Goal: Task Accomplishment & Management: Use online tool/utility

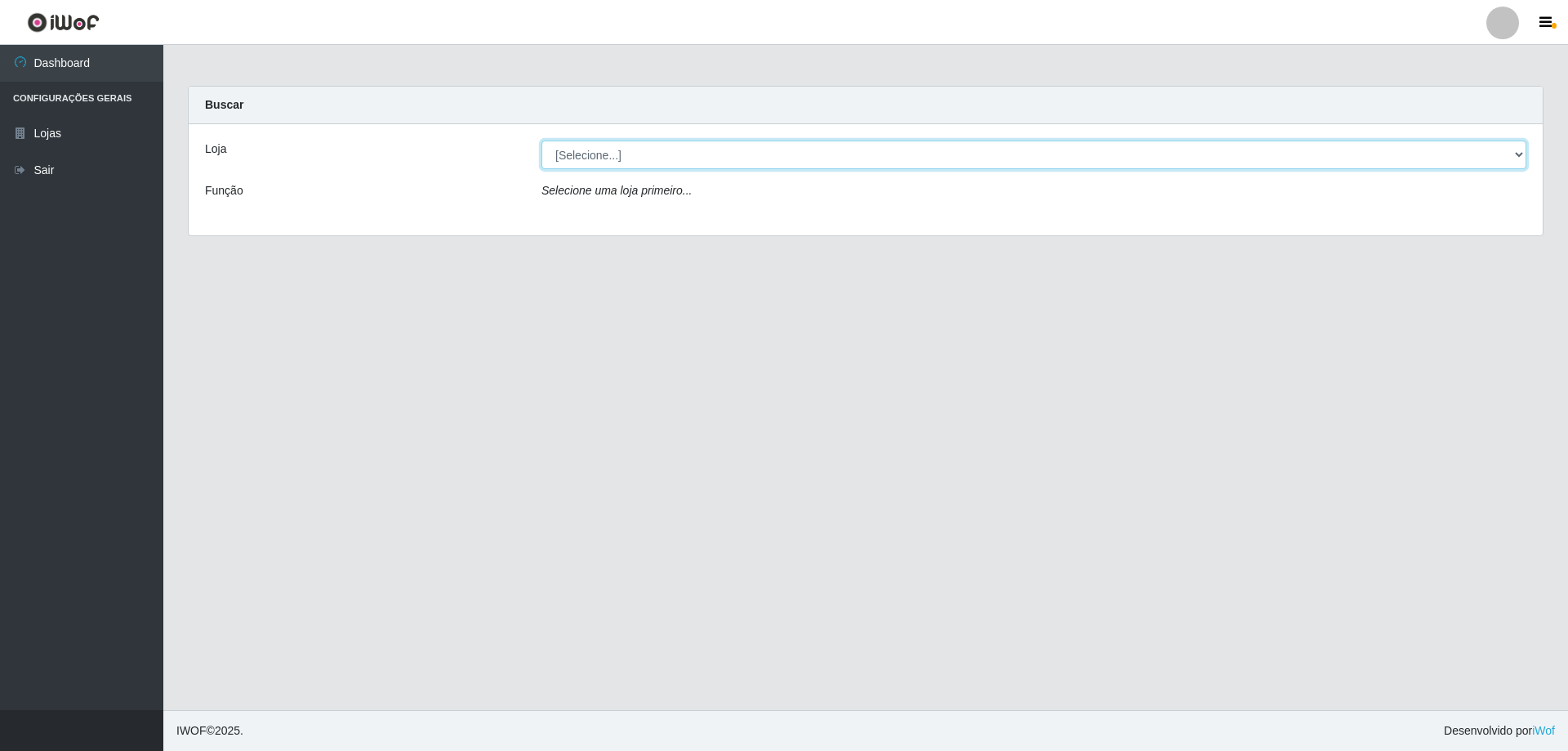
click at [597, 156] on select "[Selecione...] SuperShow Bis - Avenida 6 SuperShow [GEOGRAPHIC_DATA]" at bounding box center [1034, 154] width 985 height 29
select select "60"
click at [542, 140] on select "[Selecione...] SuperShow Bis - Avenida 6 SuperShow [GEOGRAPHIC_DATA]" at bounding box center [1034, 154] width 985 height 29
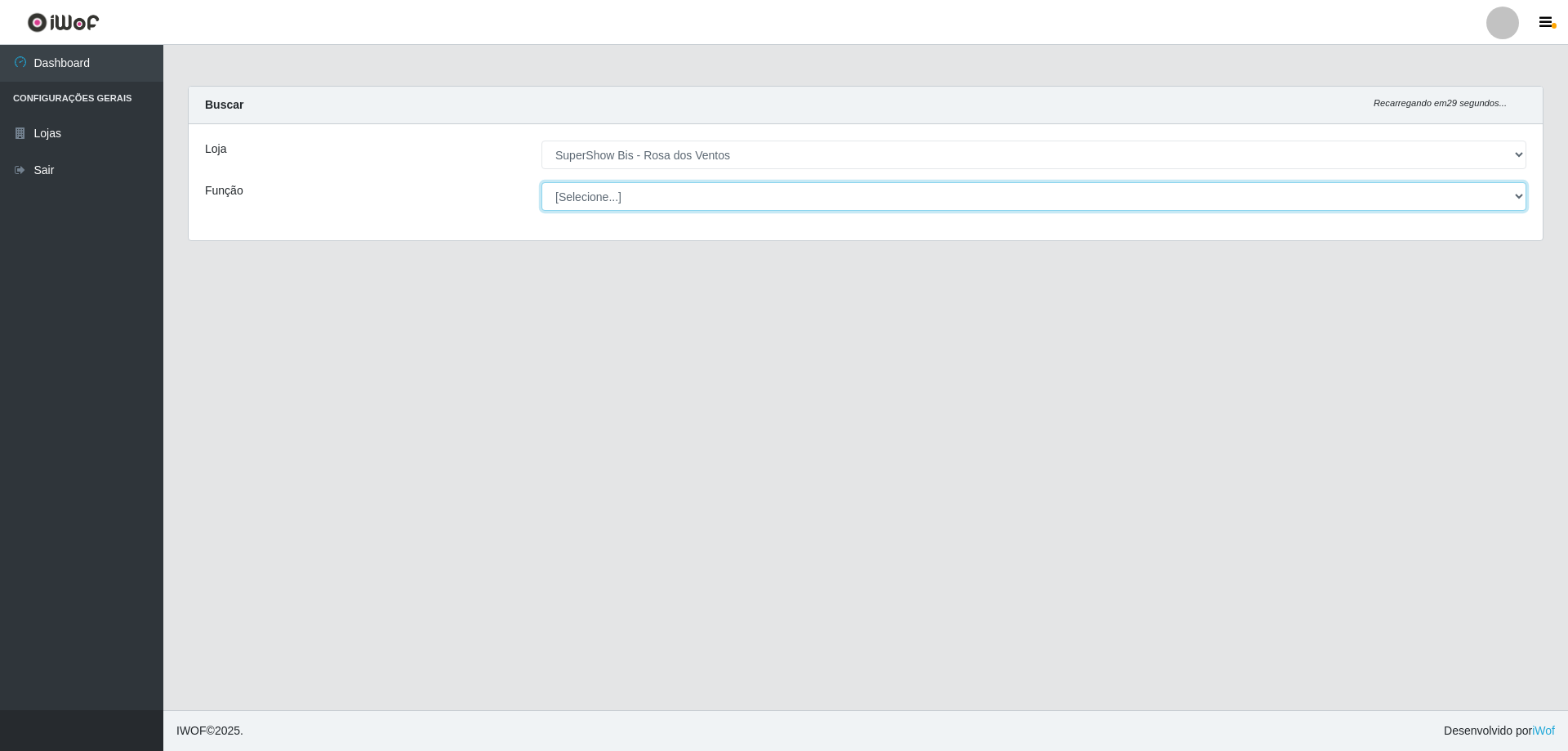
click at [633, 198] on select "[Selecione...] ASG ASG + ASG ++ Auxiliar de Cozinha Balconista de Açougue Balco…" at bounding box center [1034, 196] width 985 height 29
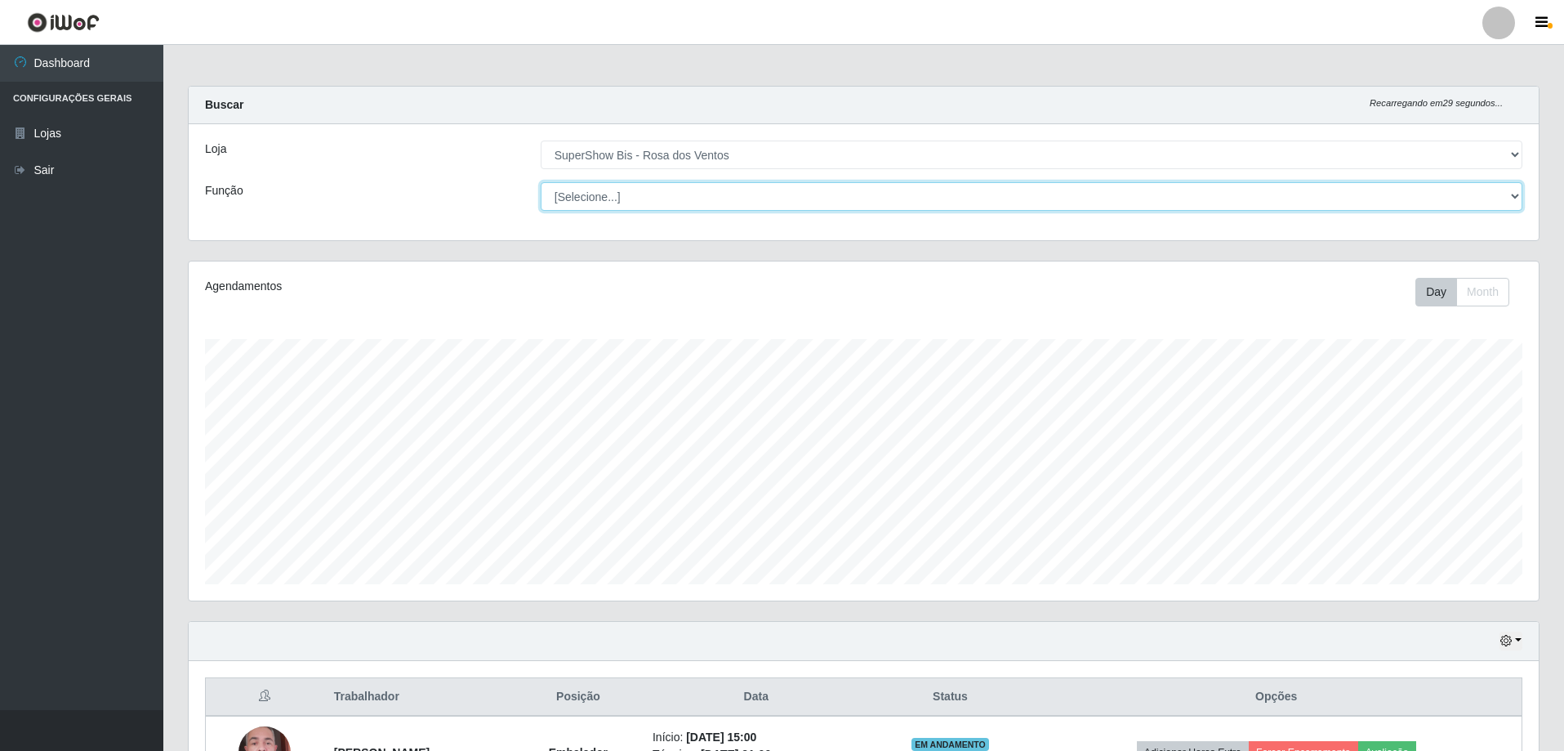
scroll to position [339, 1350]
select select "1"
click at [541, 182] on select "[Selecione...] ASG ASG + ASG ++ Auxiliar de Cozinha Balconista de Açougue Balco…" at bounding box center [1032, 196] width 982 height 29
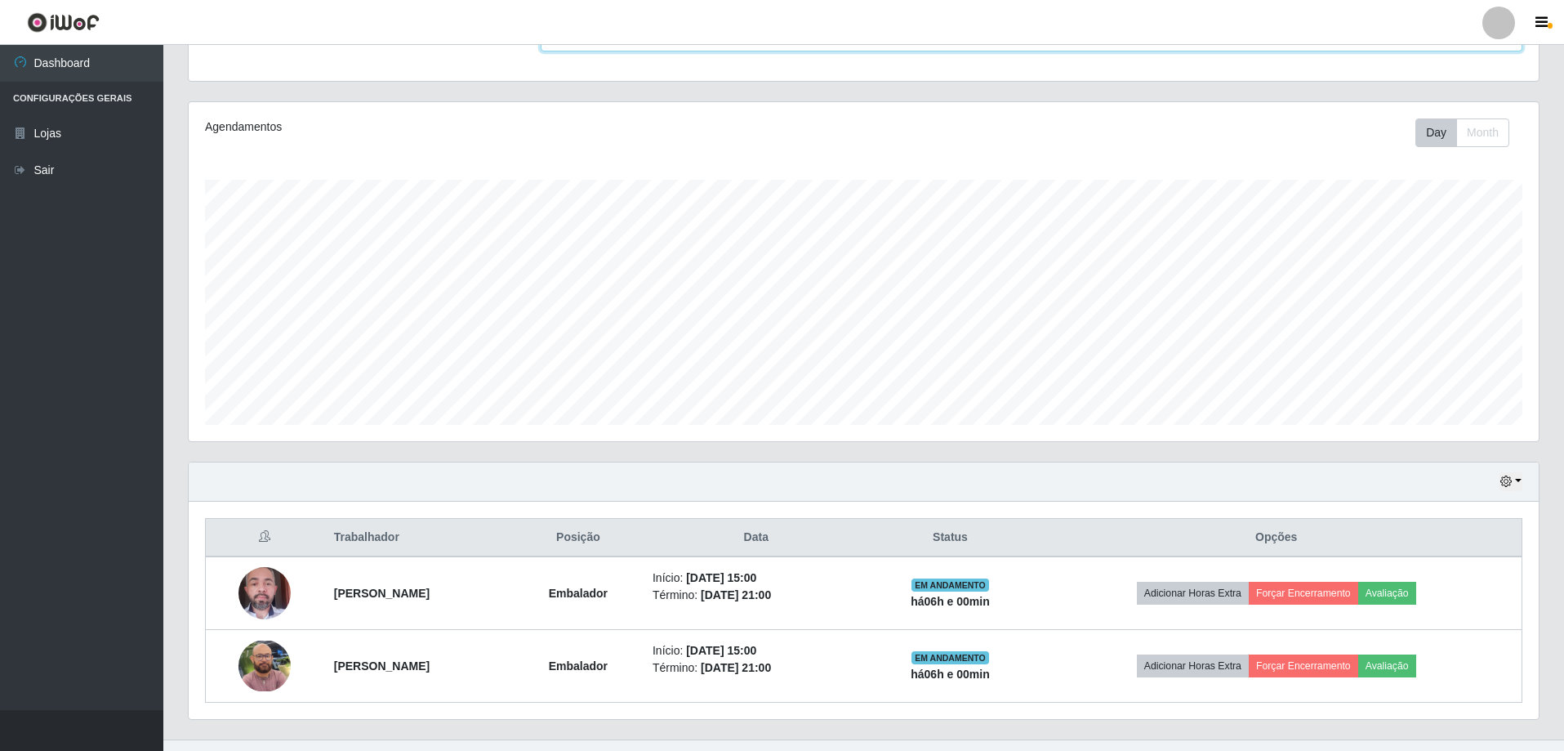
scroll to position [189, 0]
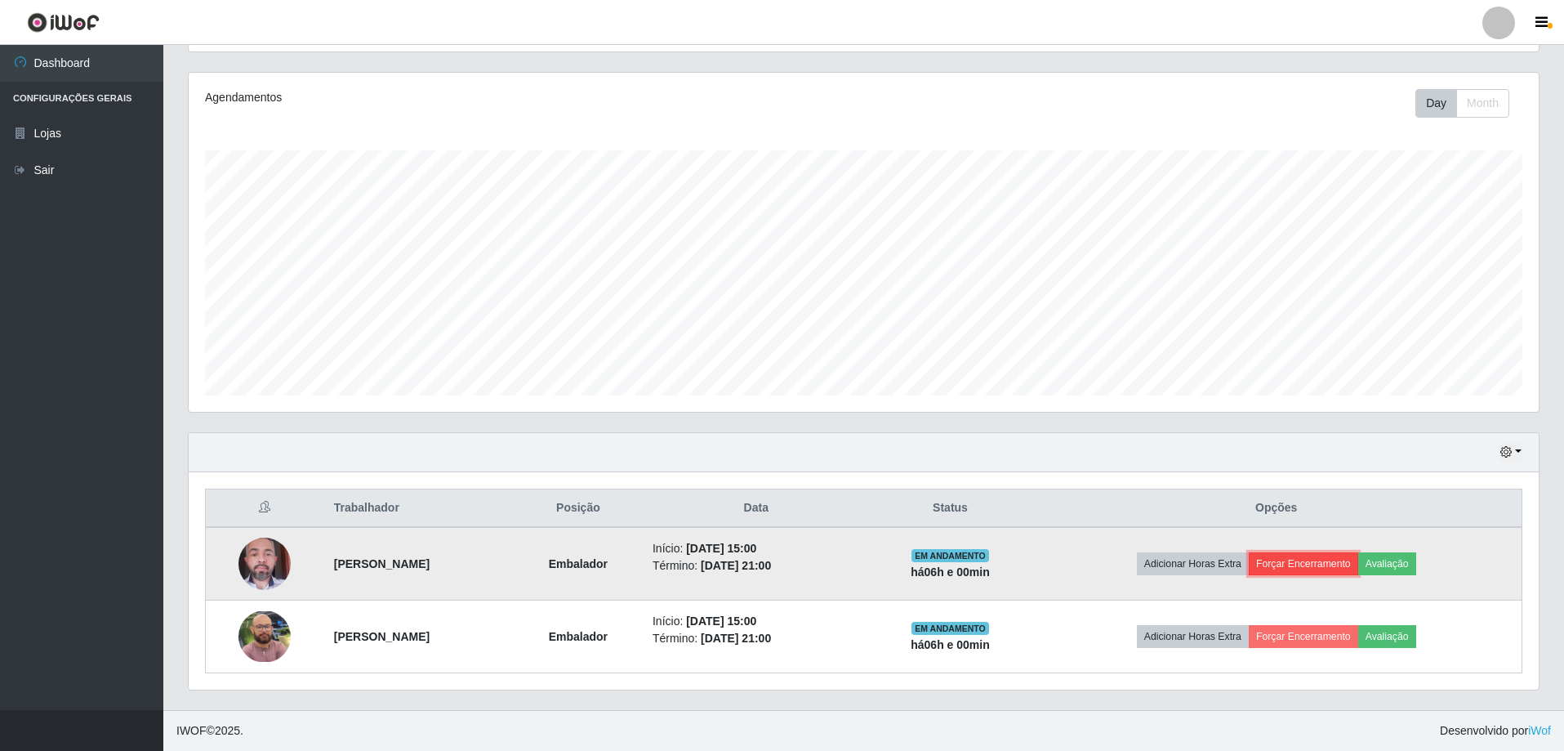
click at [1308, 559] on button "Forçar Encerramento" at bounding box center [1303, 563] width 109 height 23
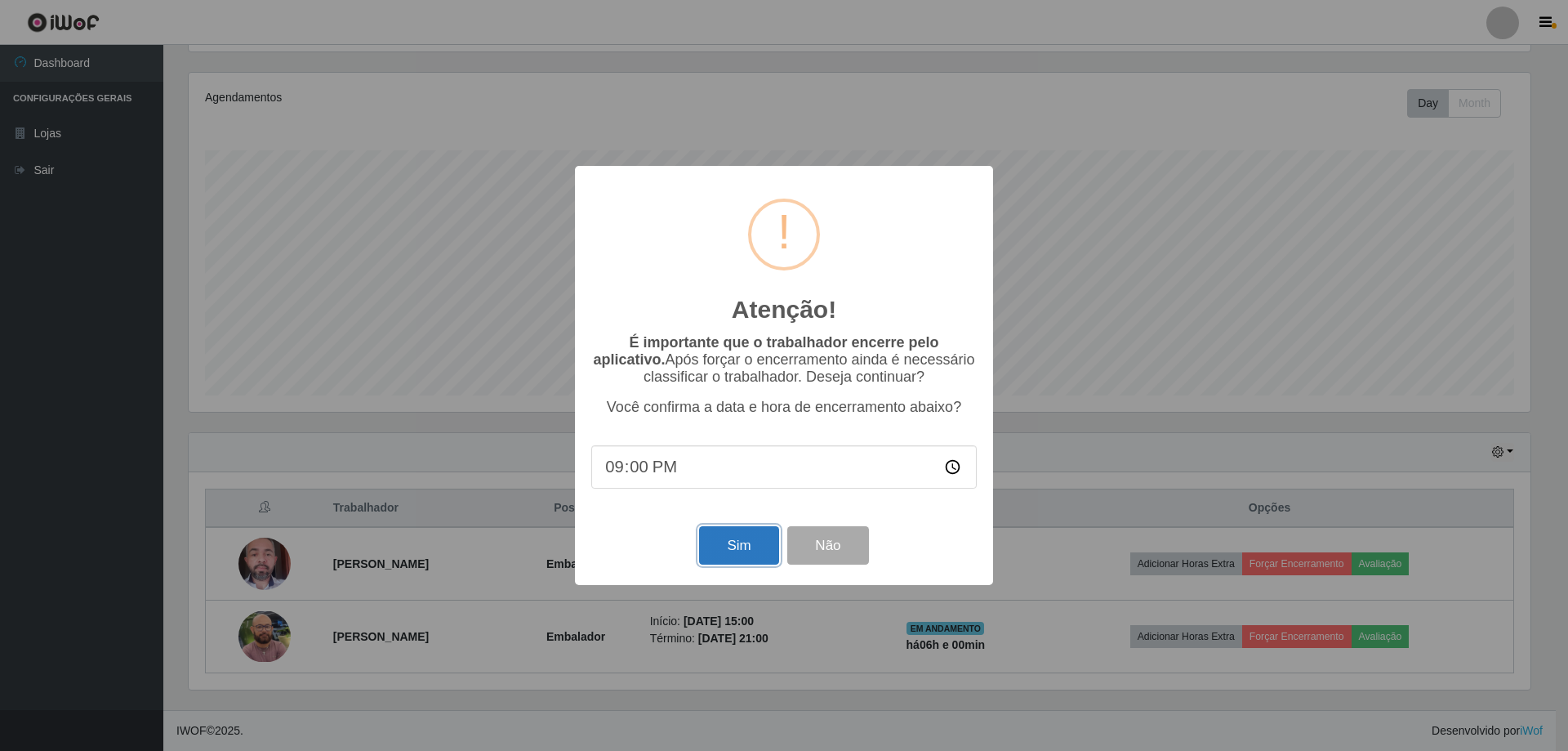
click at [731, 541] on button "Sim" at bounding box center [738, 545] width 79 height 38
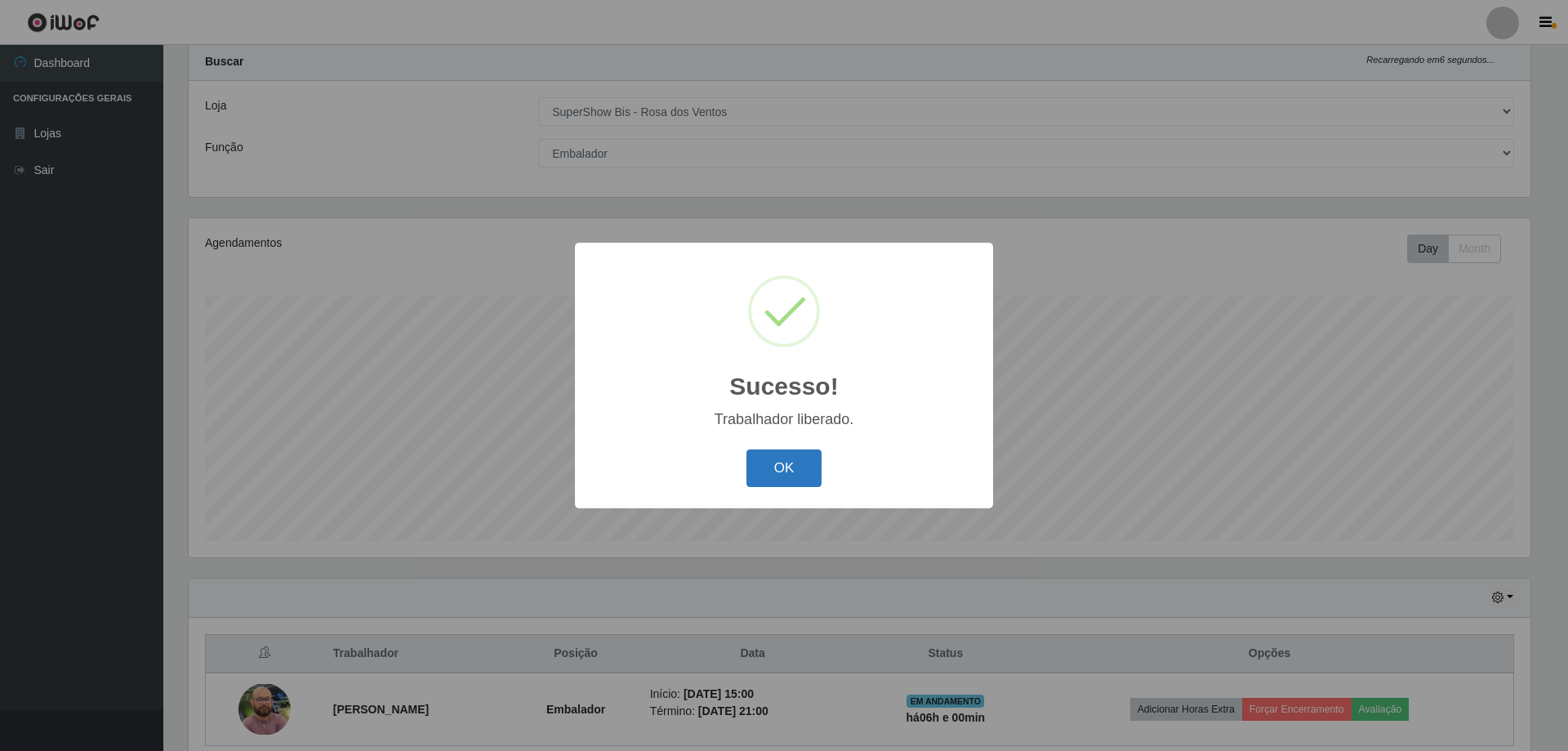
click at [820, 464] on button "OK" at bounding box center [785, 468] width 76 height 38
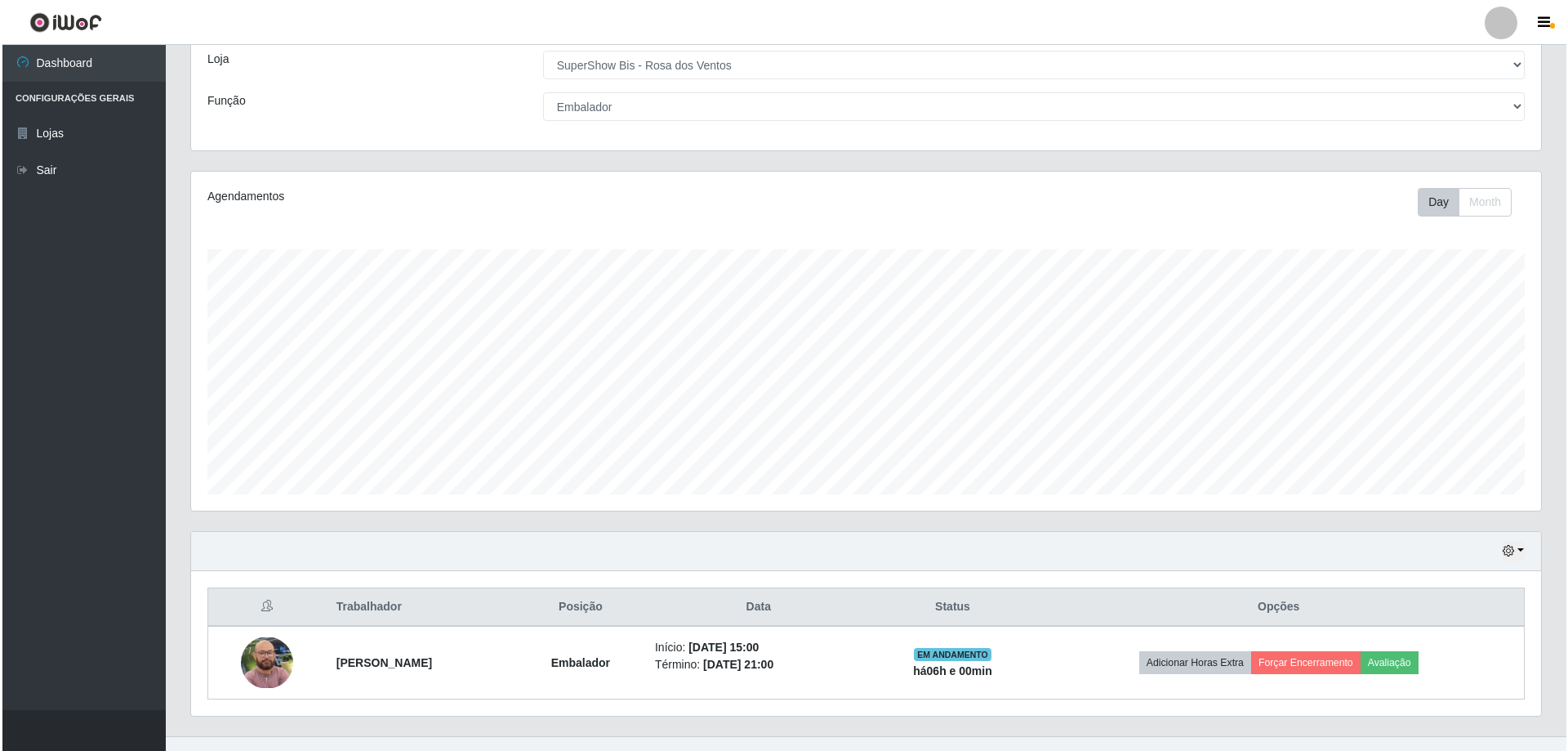
scroll to position [116, 0]
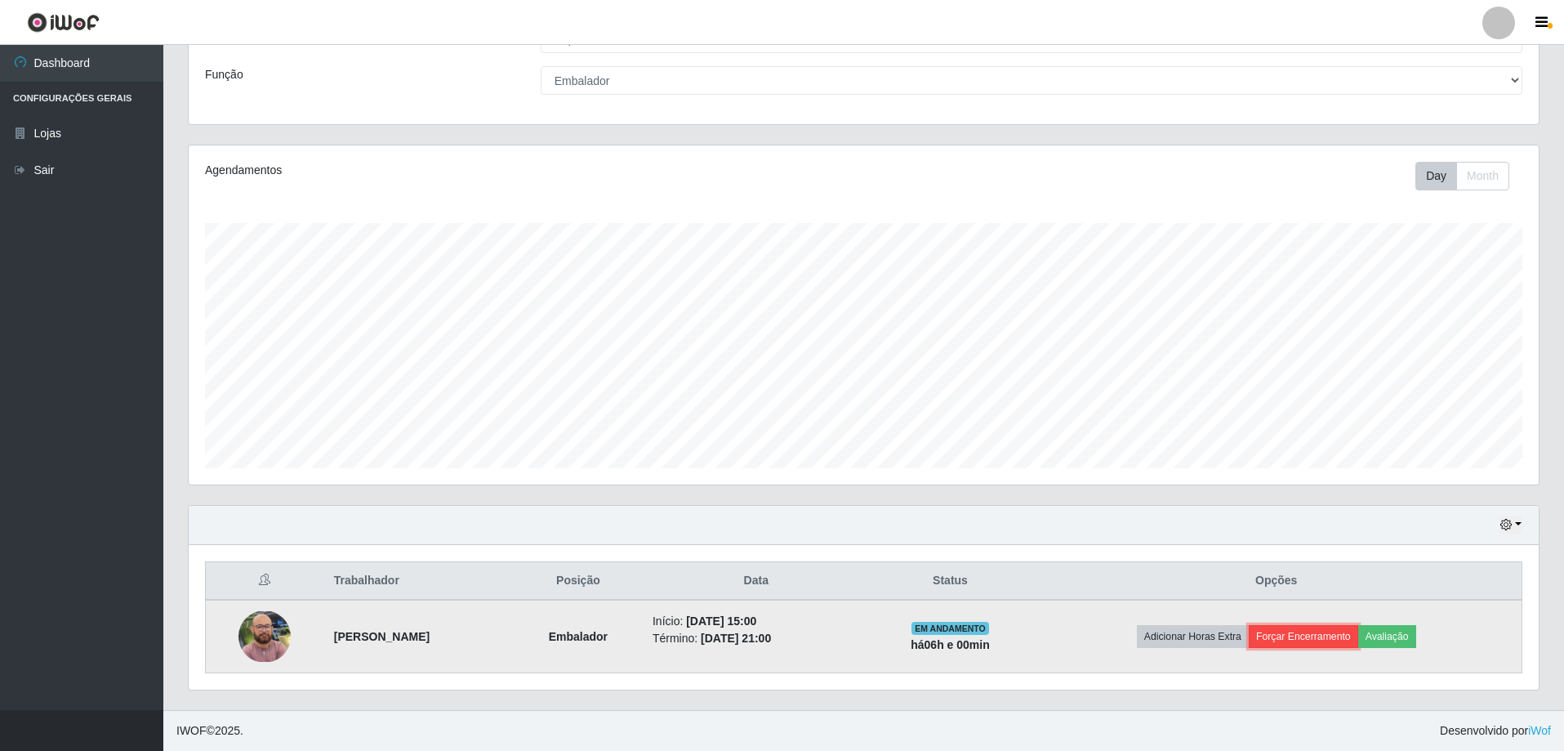
click at [1296, 641] on button "Forçar Encerramento" at bounding box center [1303, 636] width 109 height 23
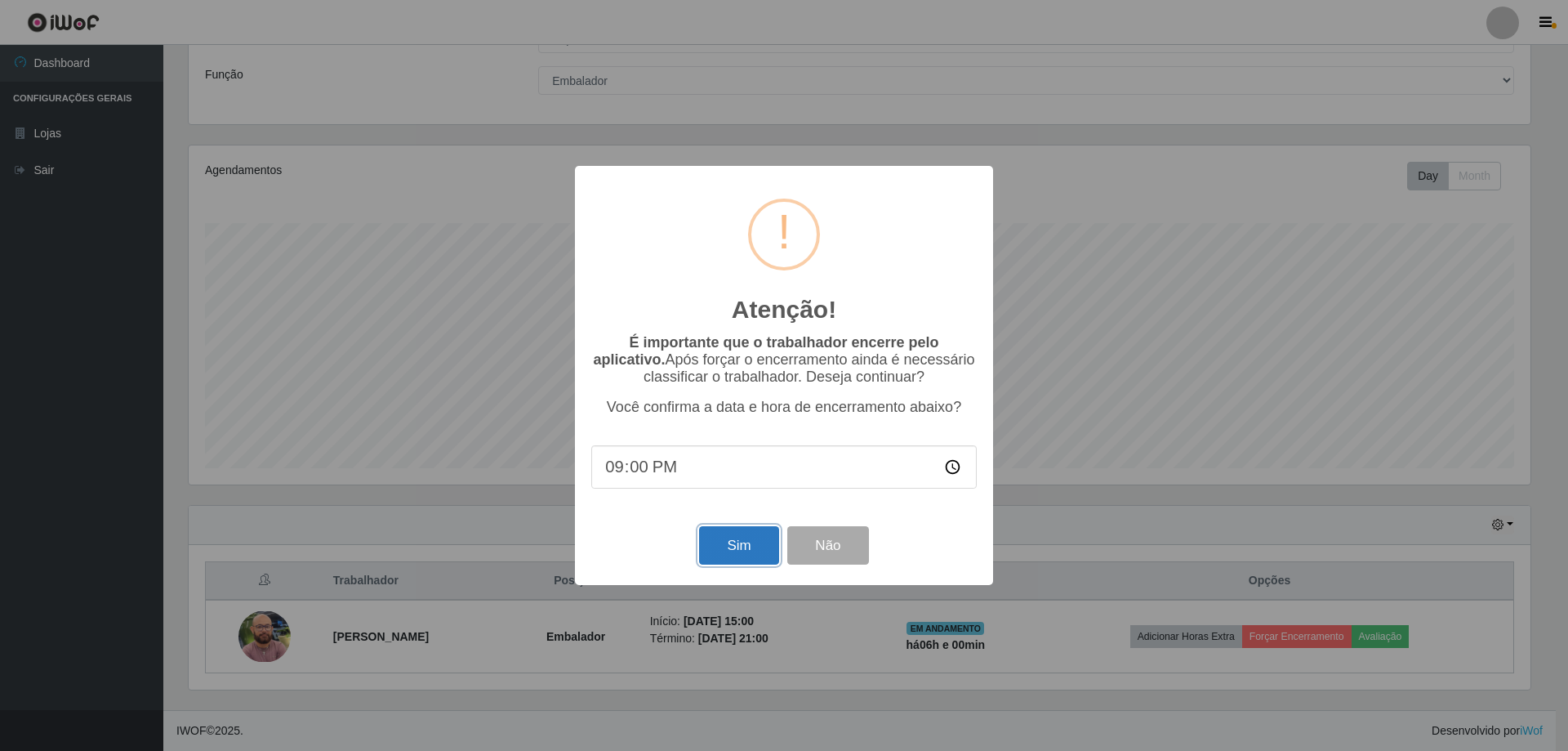
click at [736, 555] on button "Sim" at bounding box center [738, 545] width 79 height 38
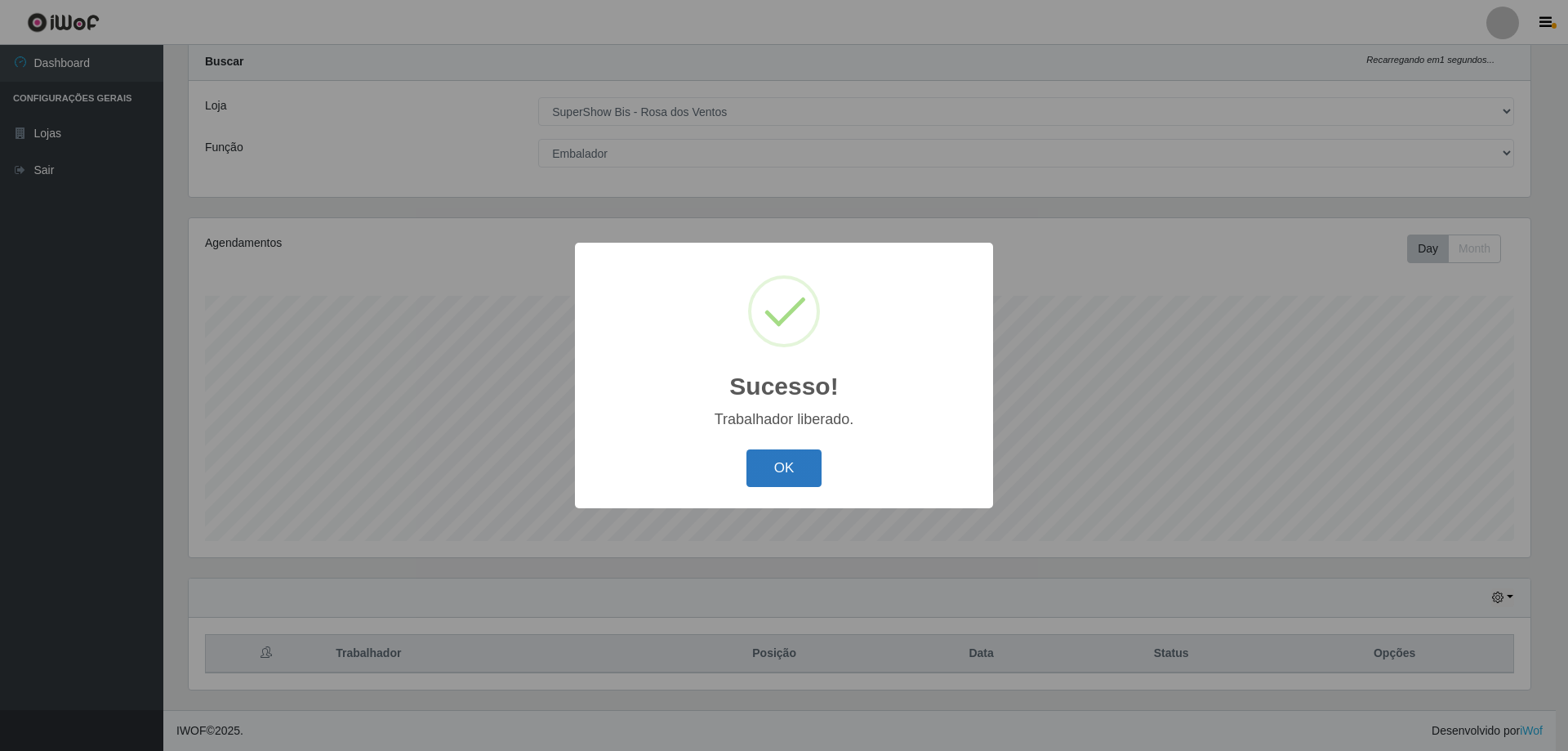
click at [766, 477] on button "OK" at bounding box center [785, 468] width 76 height 38
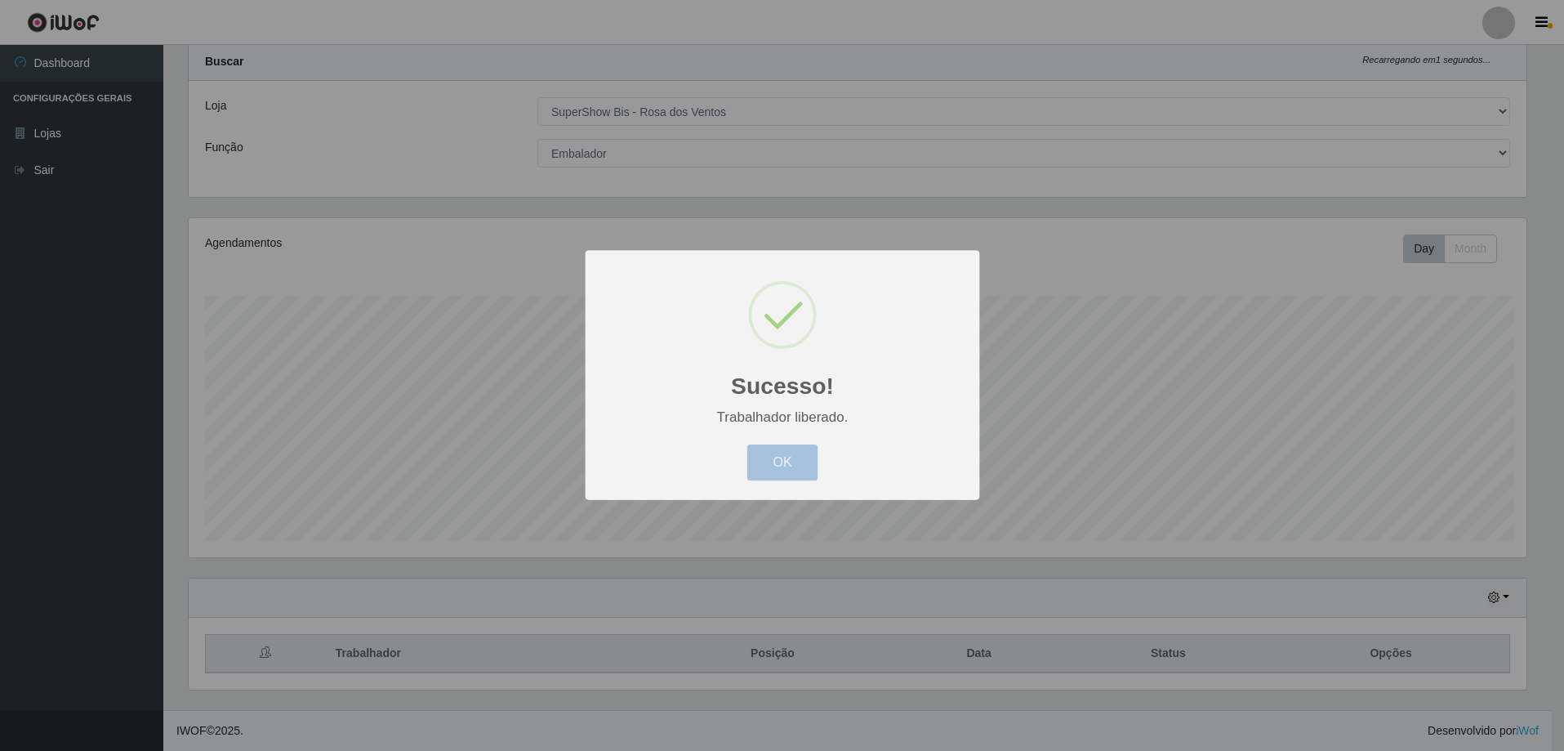
scroll to position [339, 1350]
